Goal: Task Accomplishment & Management: Manage account settings

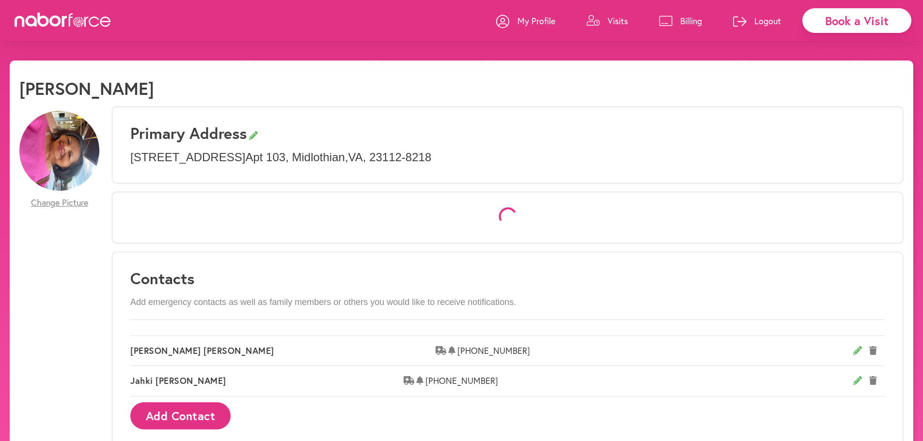
select select "*"
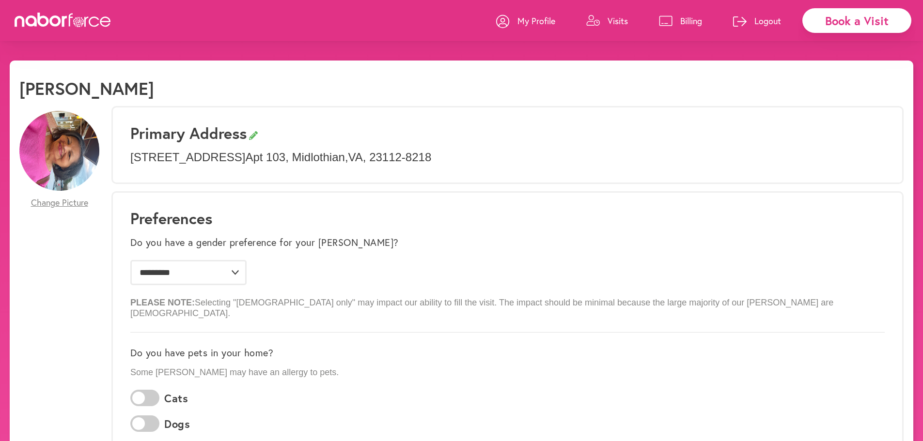
click at [615, 21] on p "Visits" at bounding box center [618, 21] width 20 height 12
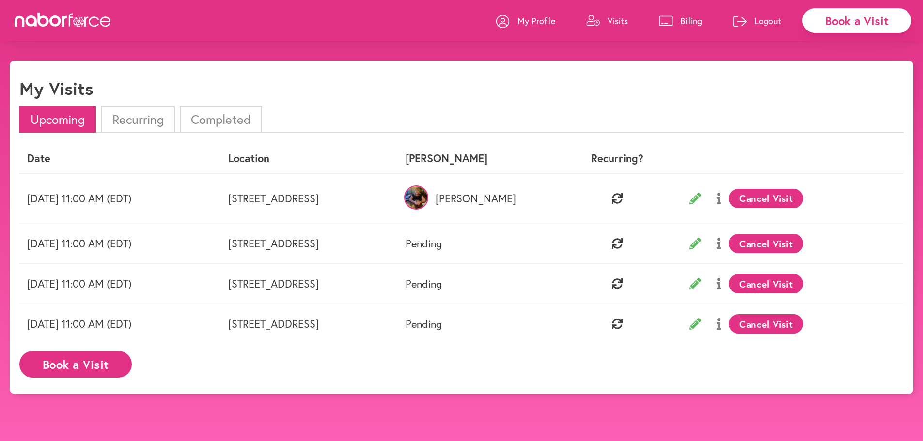
click at [428, 200] on img at bounding box center [416, 198] width 24 height 24
click at [614, 19] on p "Visits" at bounding box center [618, 21] width 20 height 12
click at [546, 24] on p "My Profile" at bounding box center [537, 21] width 38 height 12
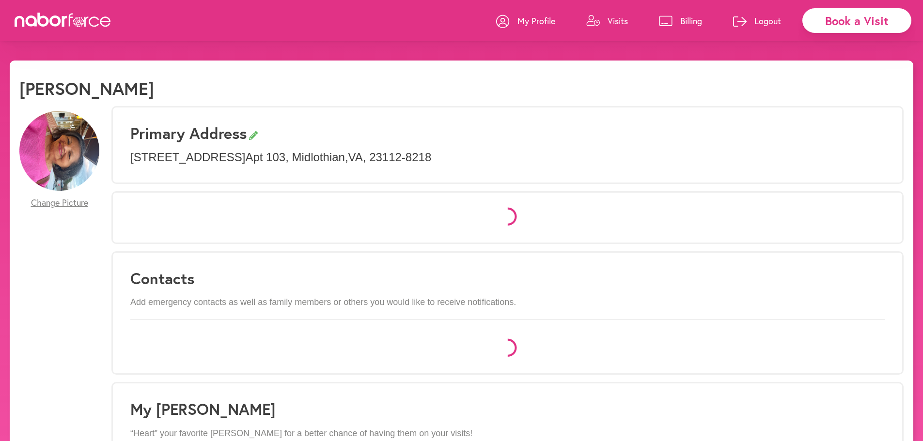
select select "*"
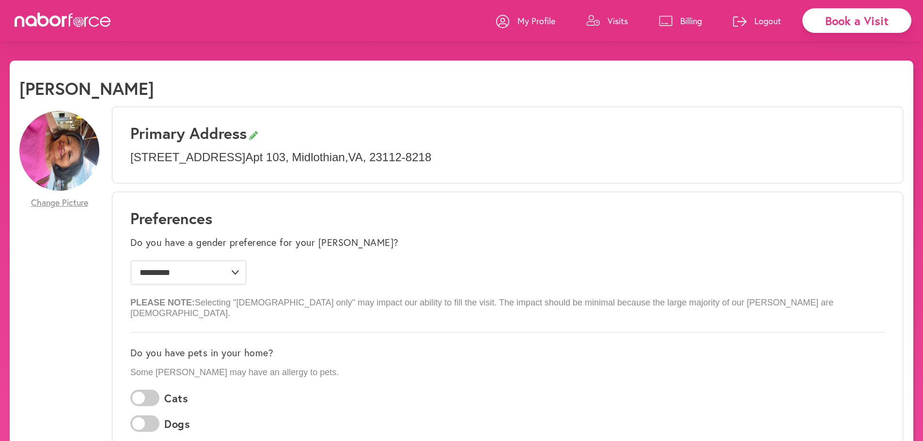
click at [619, 22] on p "Visits" at bounding box center [618, 21] width 20 height 12
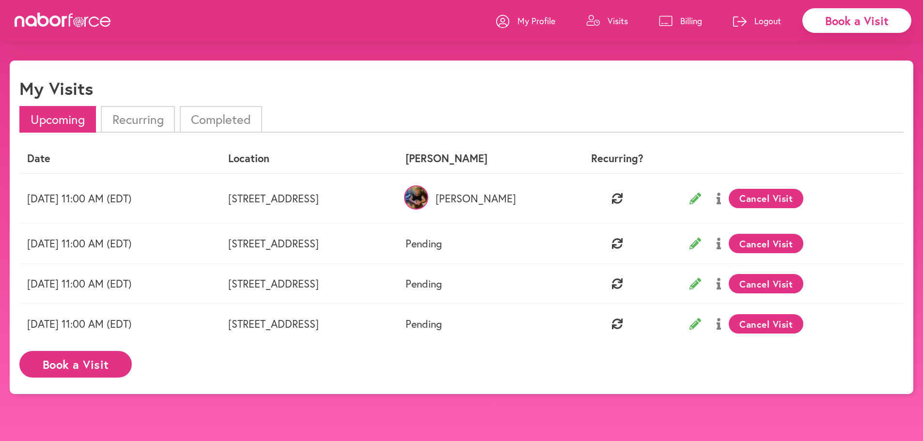
click at [803, 196] on button "Cancel Visit" at bounding box center [766, 198] width 75 height 19
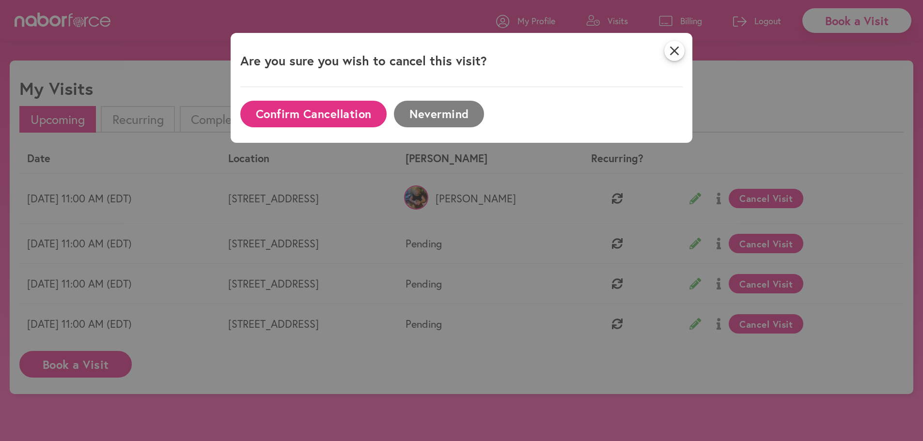
click at [357, 114] on button "Confirm Cancellation" at bounding box center [313, 114] width 146 height 27
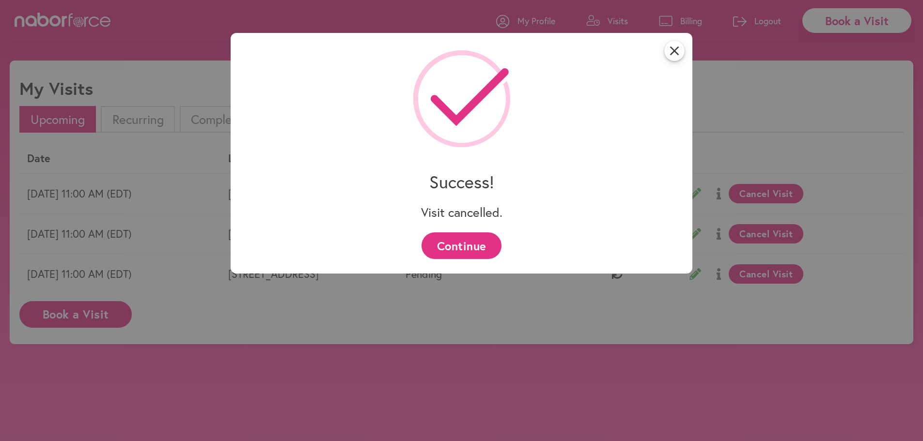
click at [489, 246] on button "Continue" at bounding box center [462, 246] width 80 height 27
